Goal: Find specific page/section: Find specific page/section

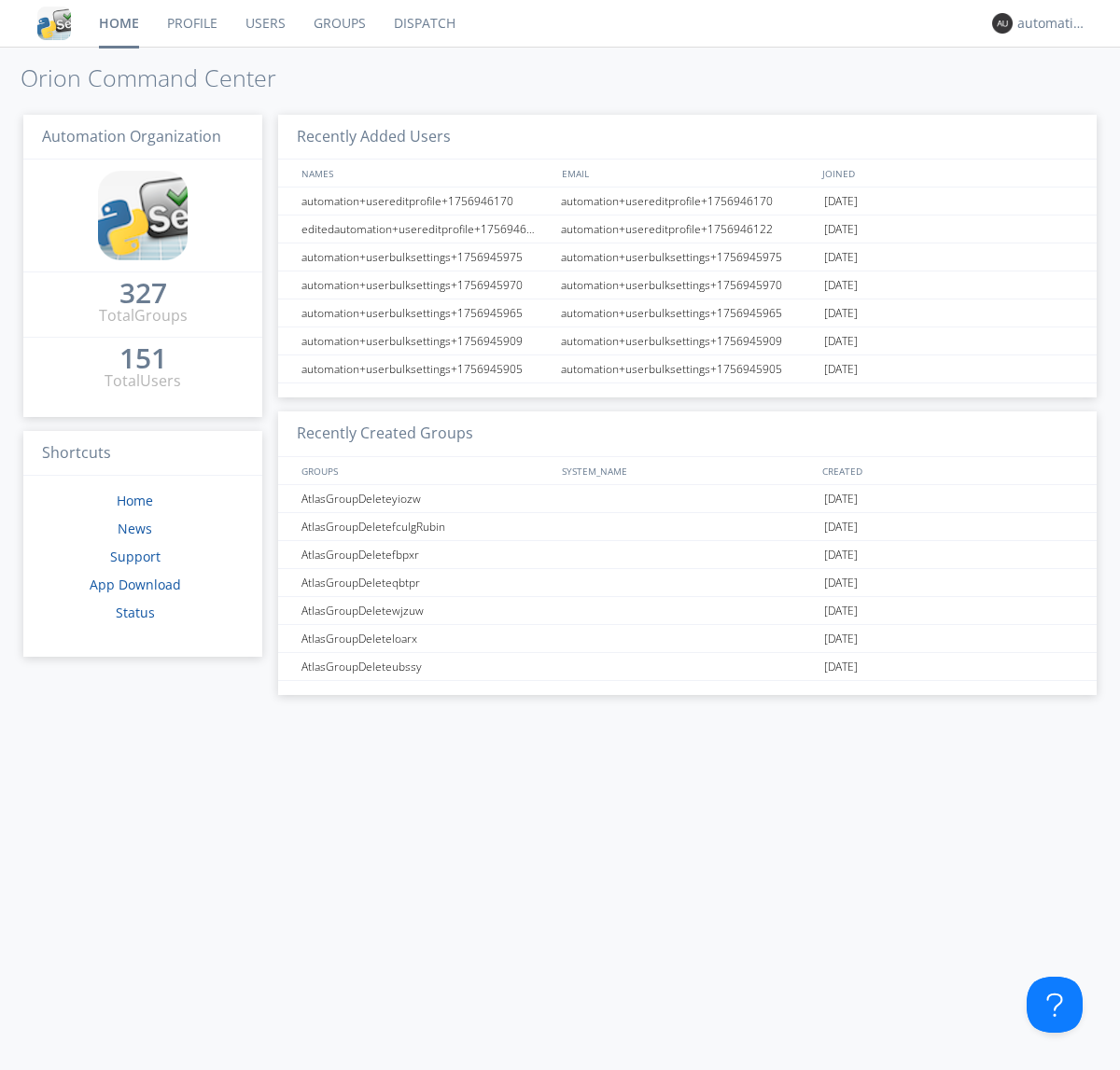
click at [423, 23] on link "Dispatch" at bounding box center [425, 23] width 90 height 47
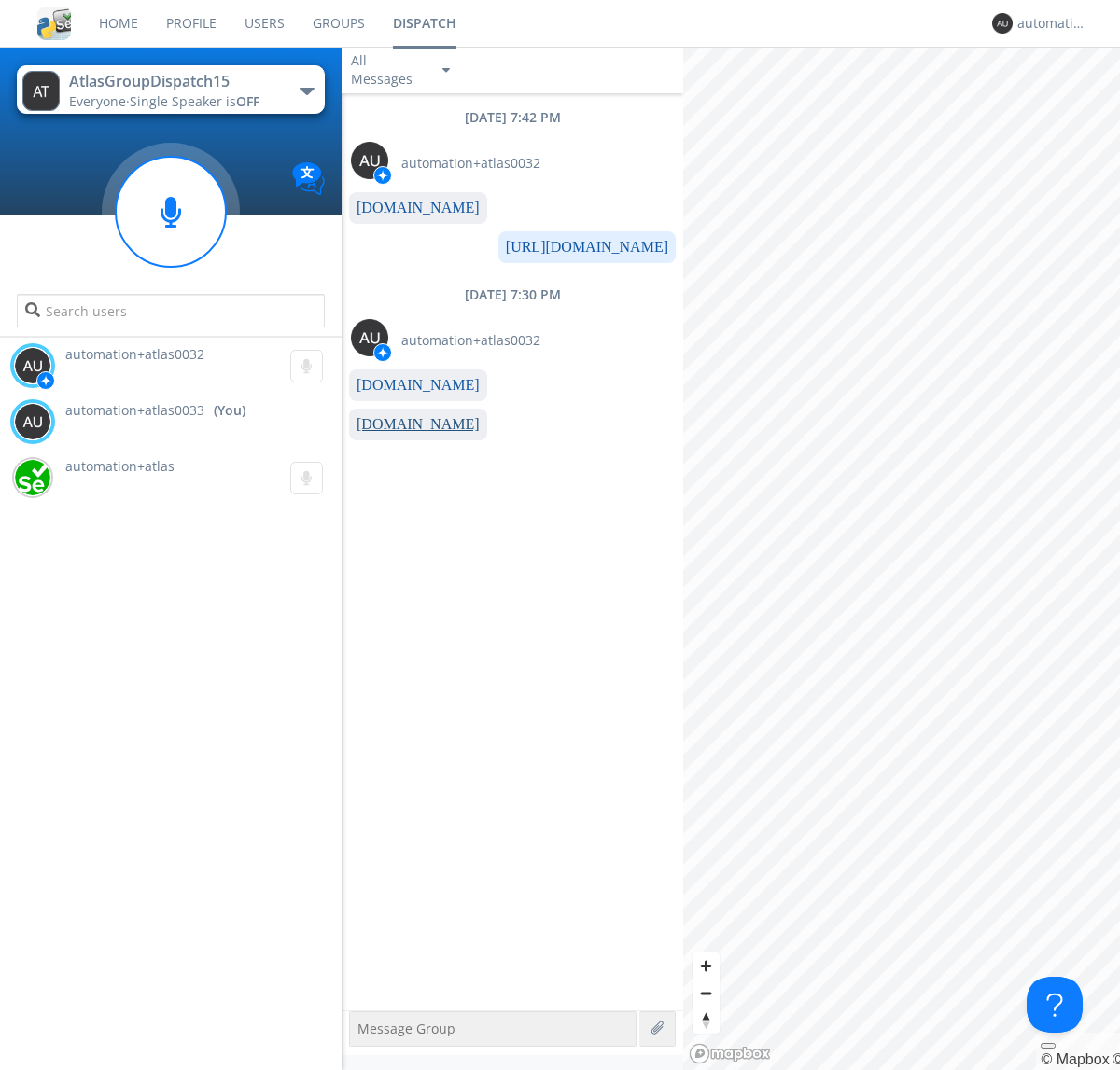
click at [409, 425] on link "[DOMAIN_NAME]" at bounding box center [417, 424] width 123 height 16
type textarea "https://www.orionlabs.io"
click at [1048, 23] on div "automation+atlas0033" at bounding box center [1051, 24] width 70 height 19
